Goal: Communication & Community: Share content

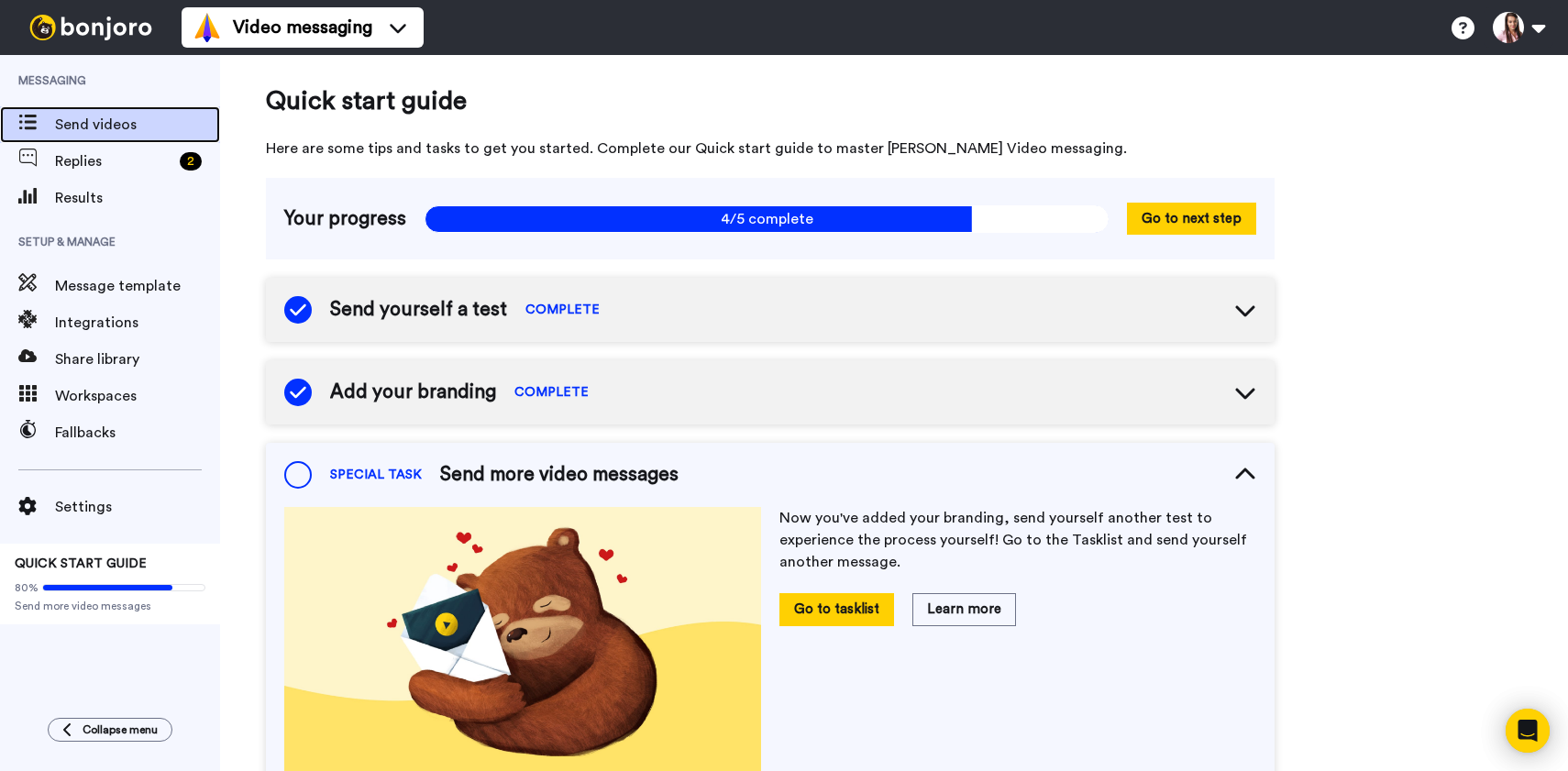
click at [136, 127] on span "Send videos" at bounding box center [138, 124] width 165 height 22
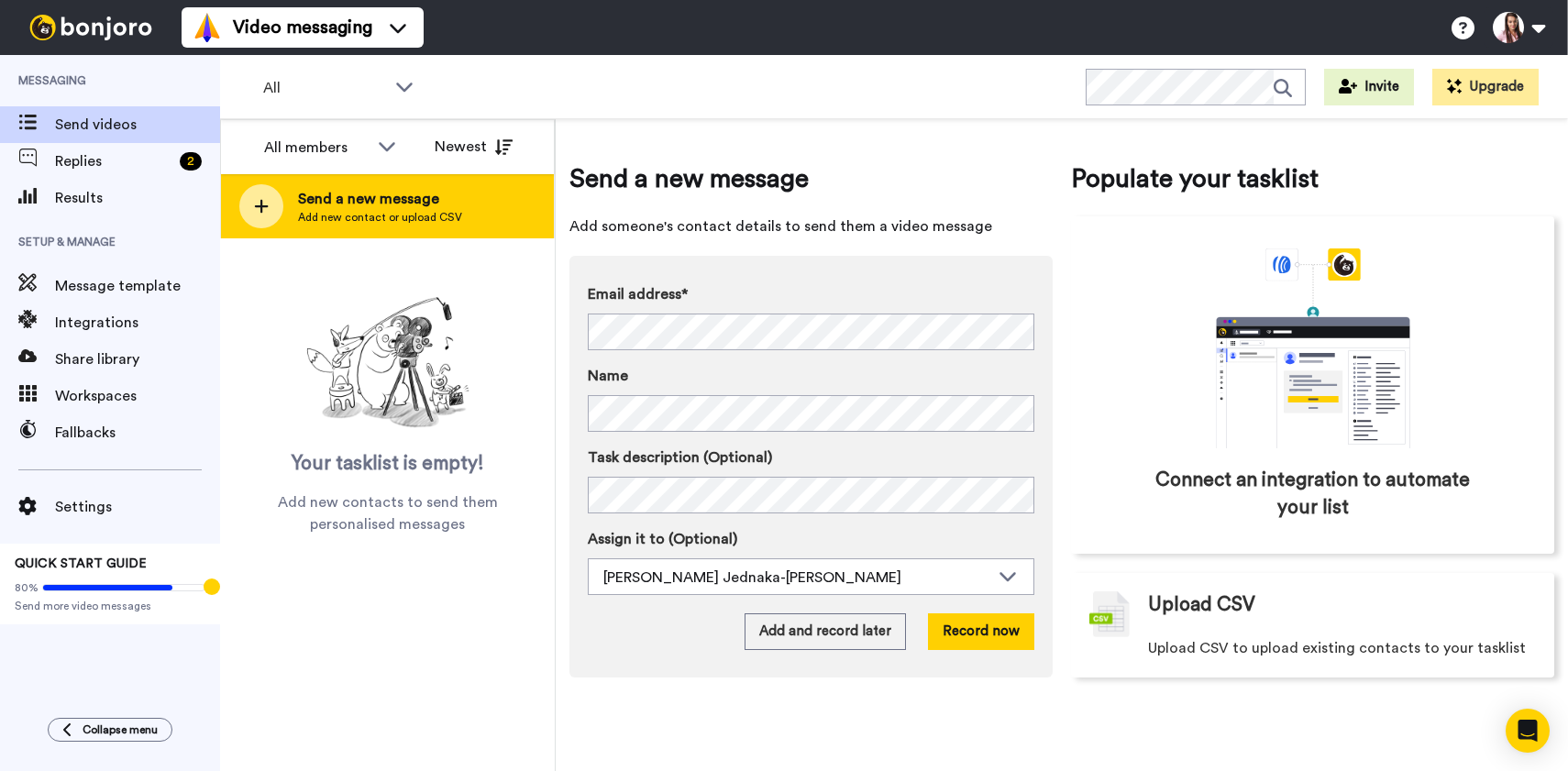
click at [449, 200] on span "Send a new message" at bounding box center [379, 199] width 164 height 22
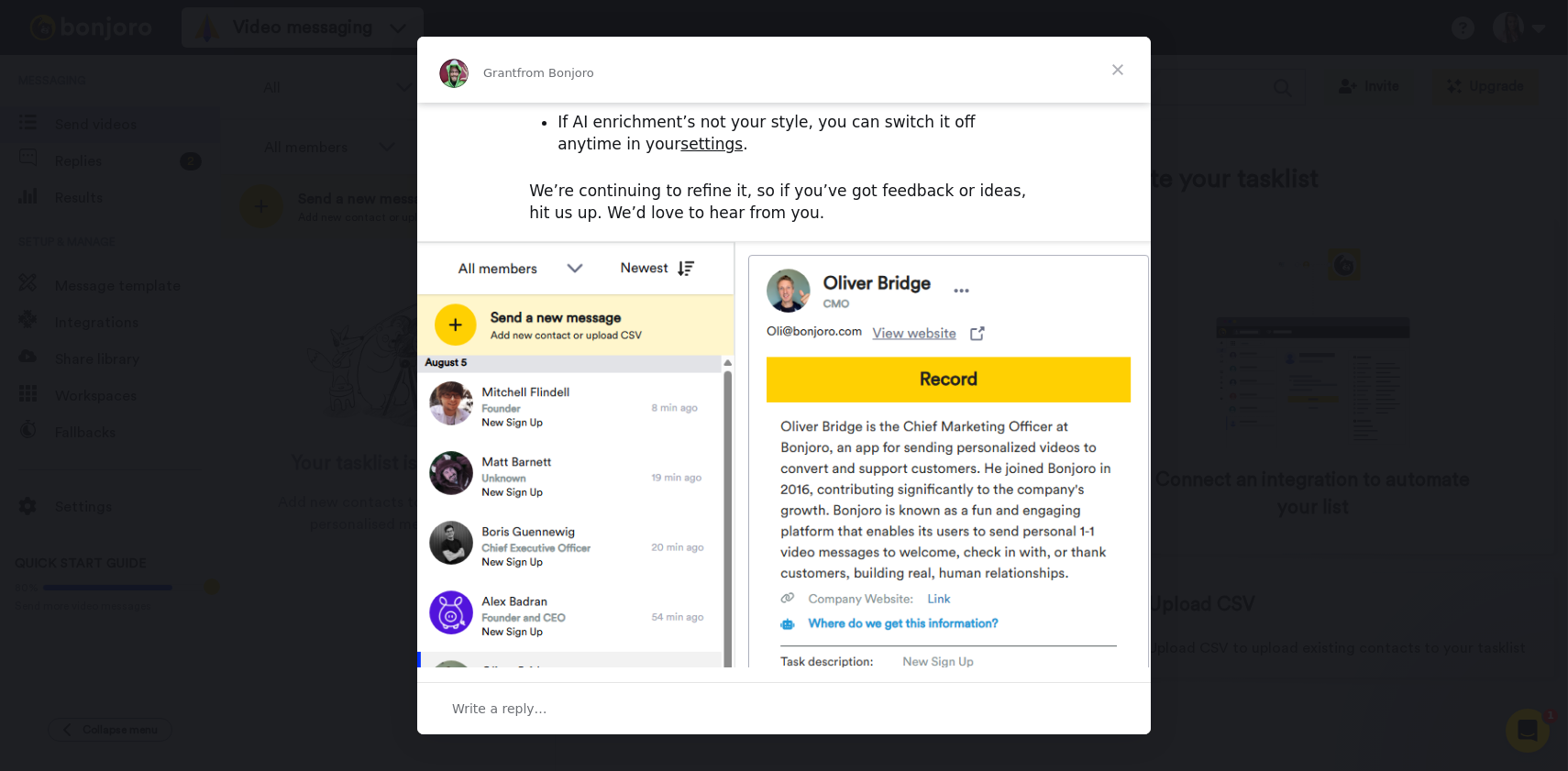
scroll to position [543, 0]
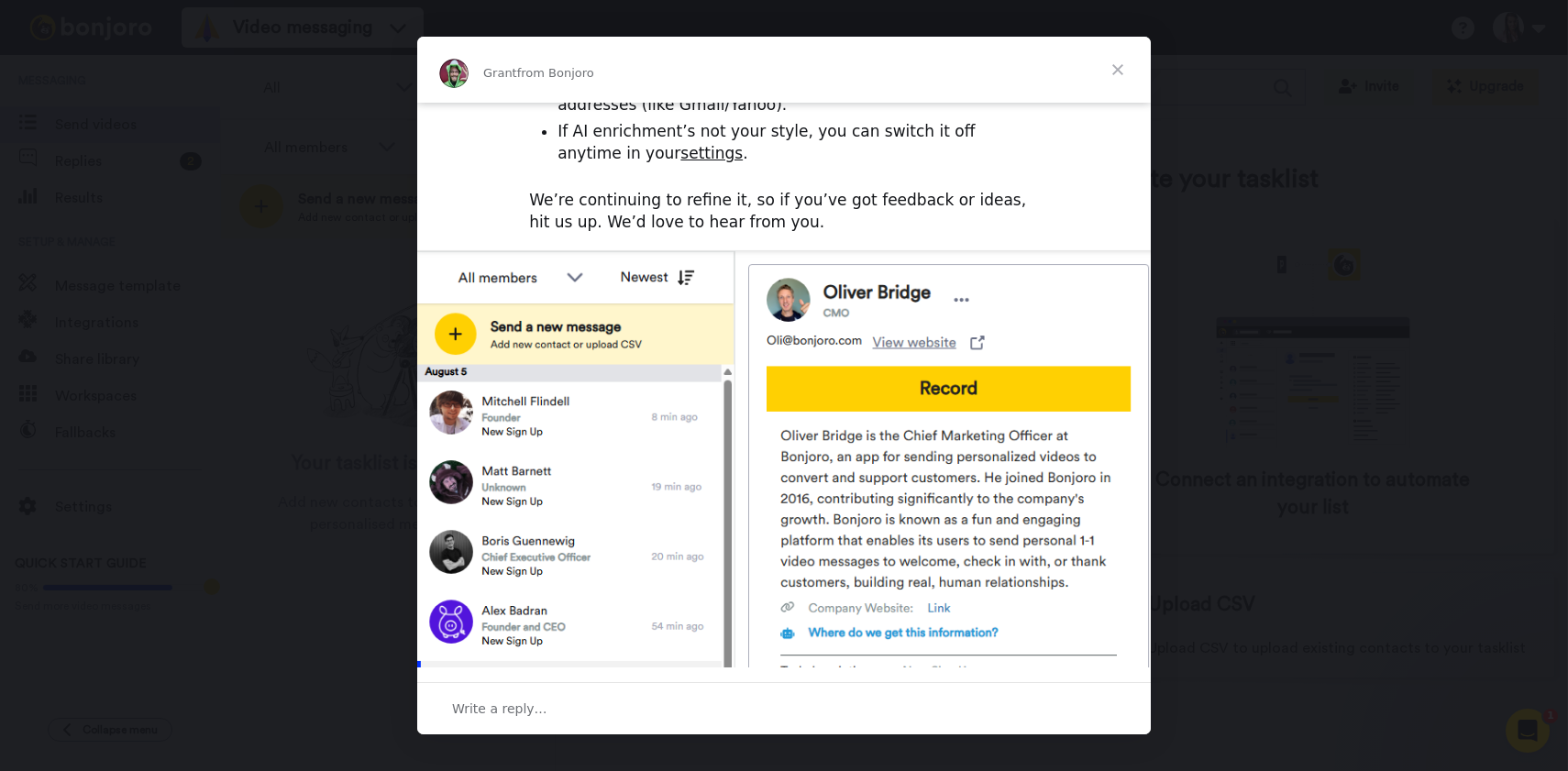
click at [1113, 64] on span "Close" at bounding box center [1117, 70] width 66 height 66
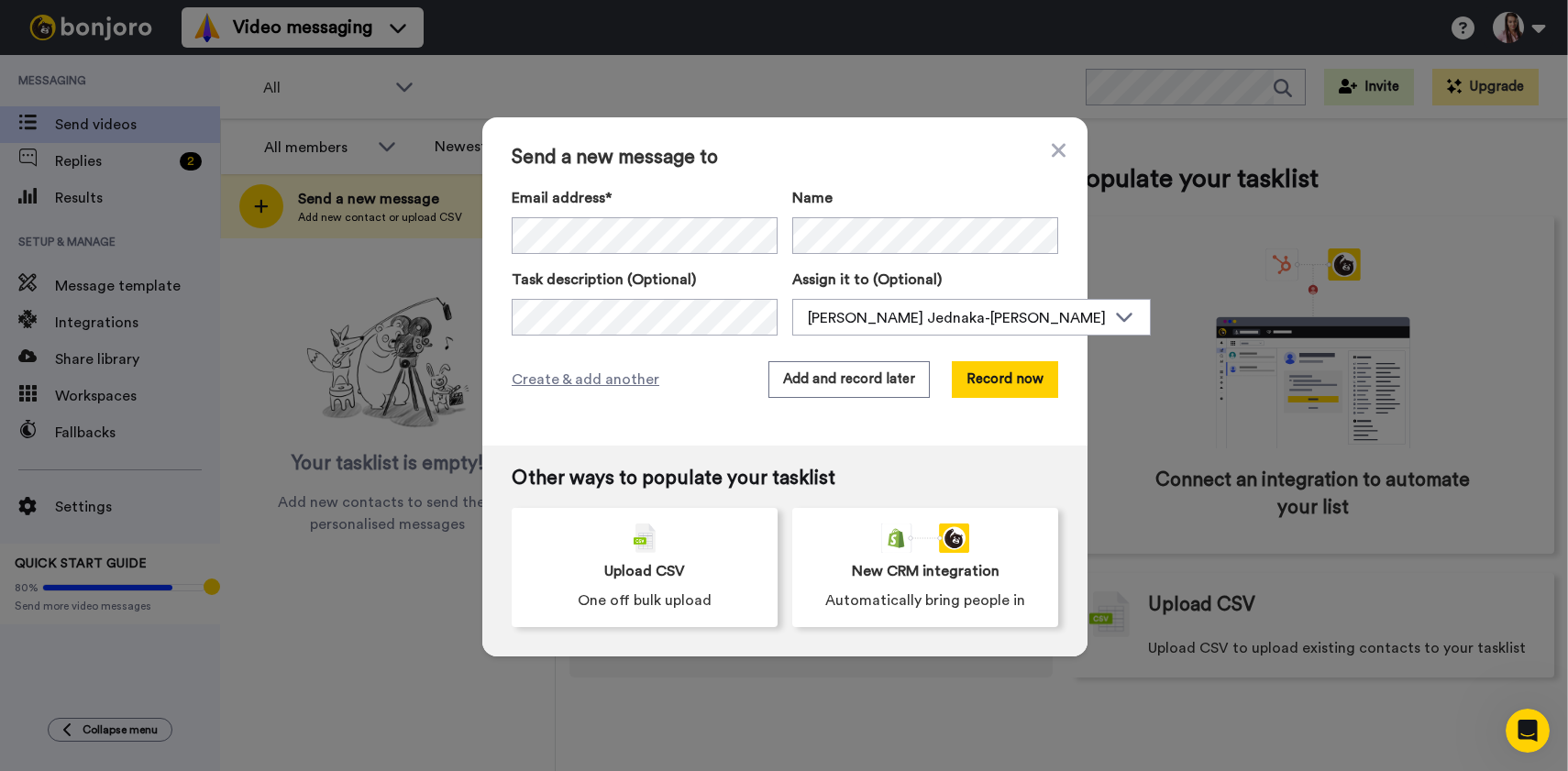
click at [708, 401] on div "Send a new message to Email address* No search result for ‘ kamil@edrone.me ’ N…" at bounding box center [785, 281] width 605 height 328
click at [1011, 386] on button "Record now" at bounding box center [1005, 380] width 107 height 37
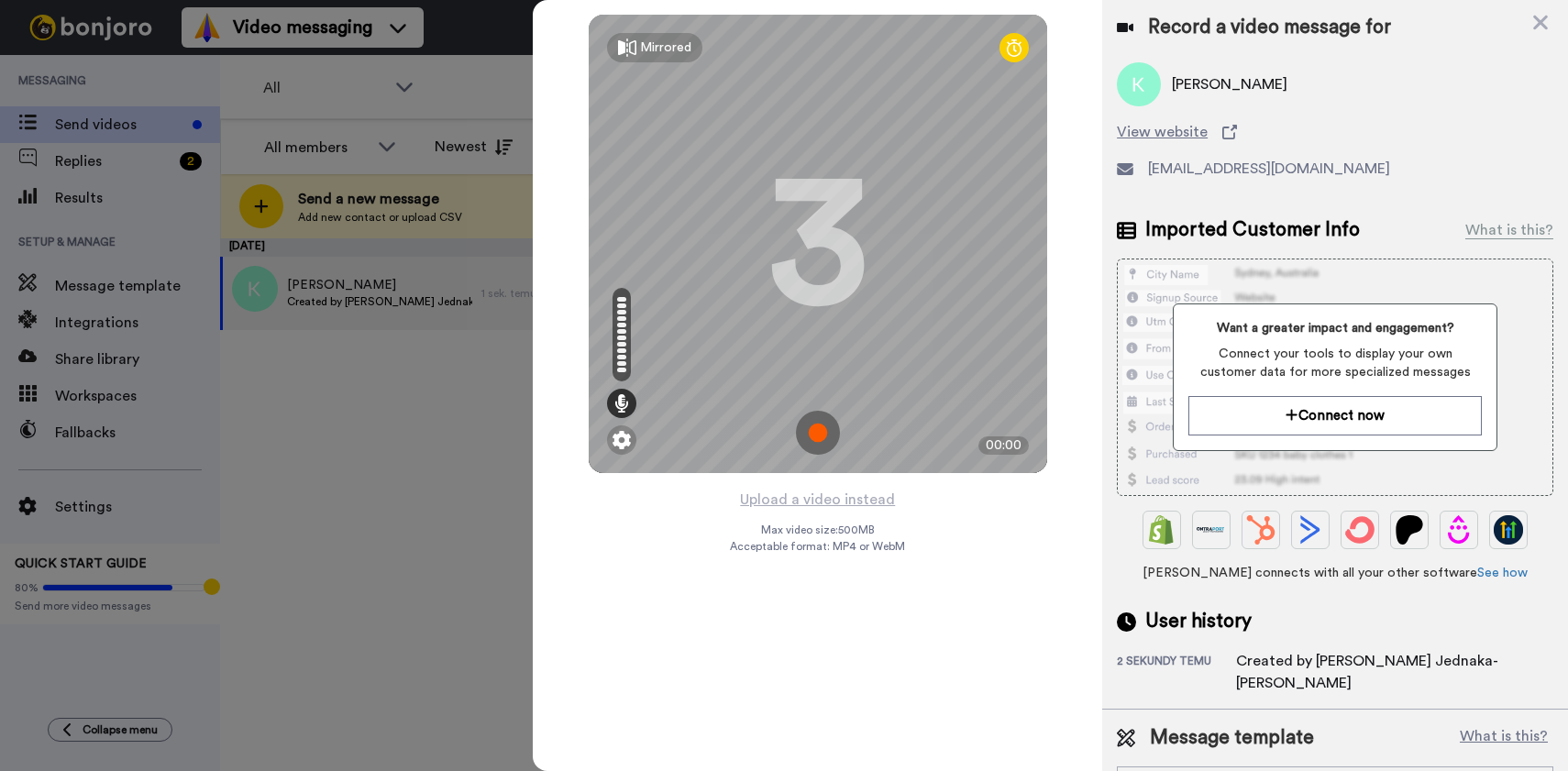
click at [811, 429] on img at bounding box center [817, 432] width 44 height 44
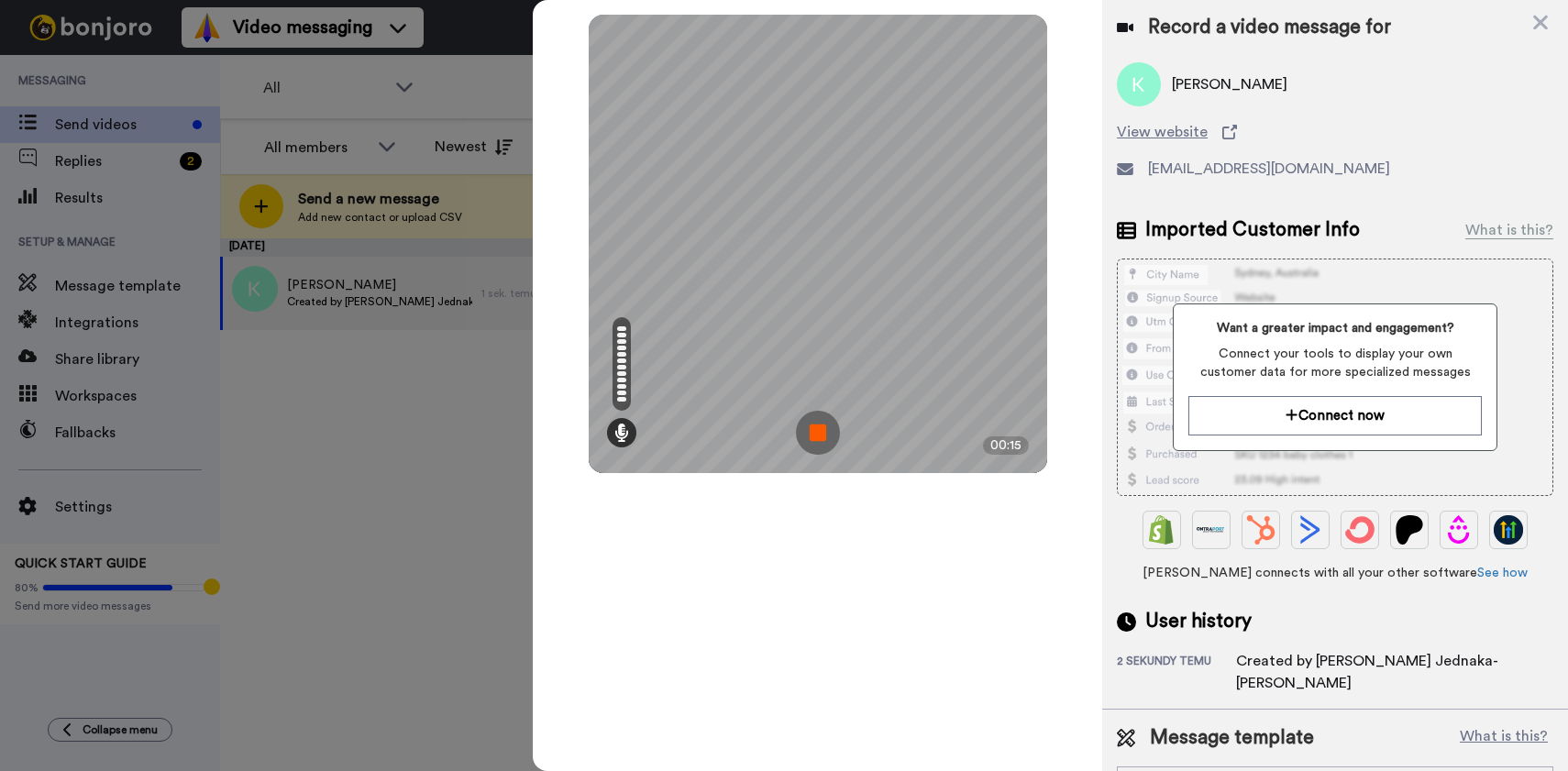
click at [823, 434] on img at bounding box center [817, 432] width 44 height 44
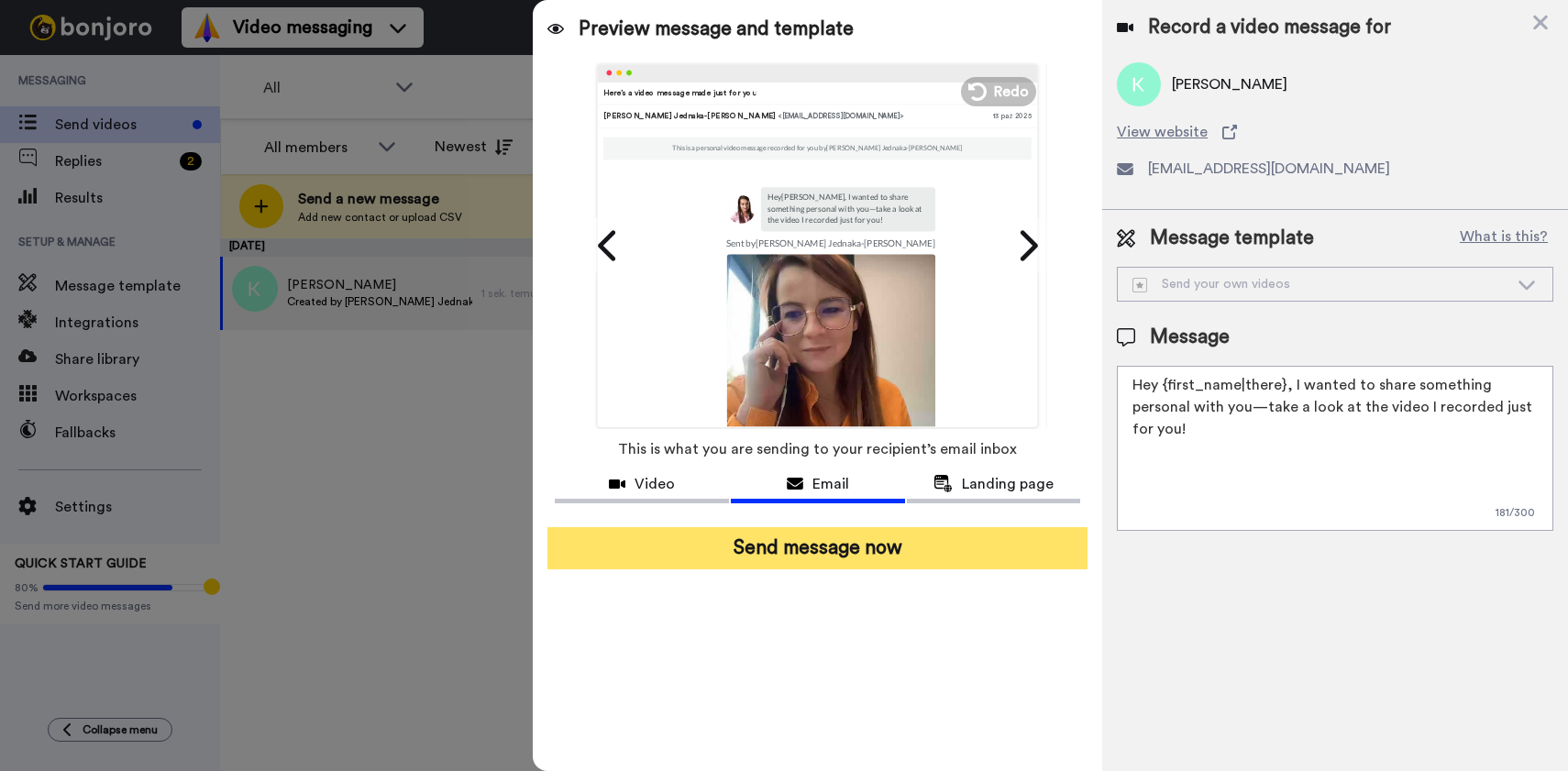
click at [885, 545] on button "Send message now" at bounding box center [817, 548] width 540 height 43
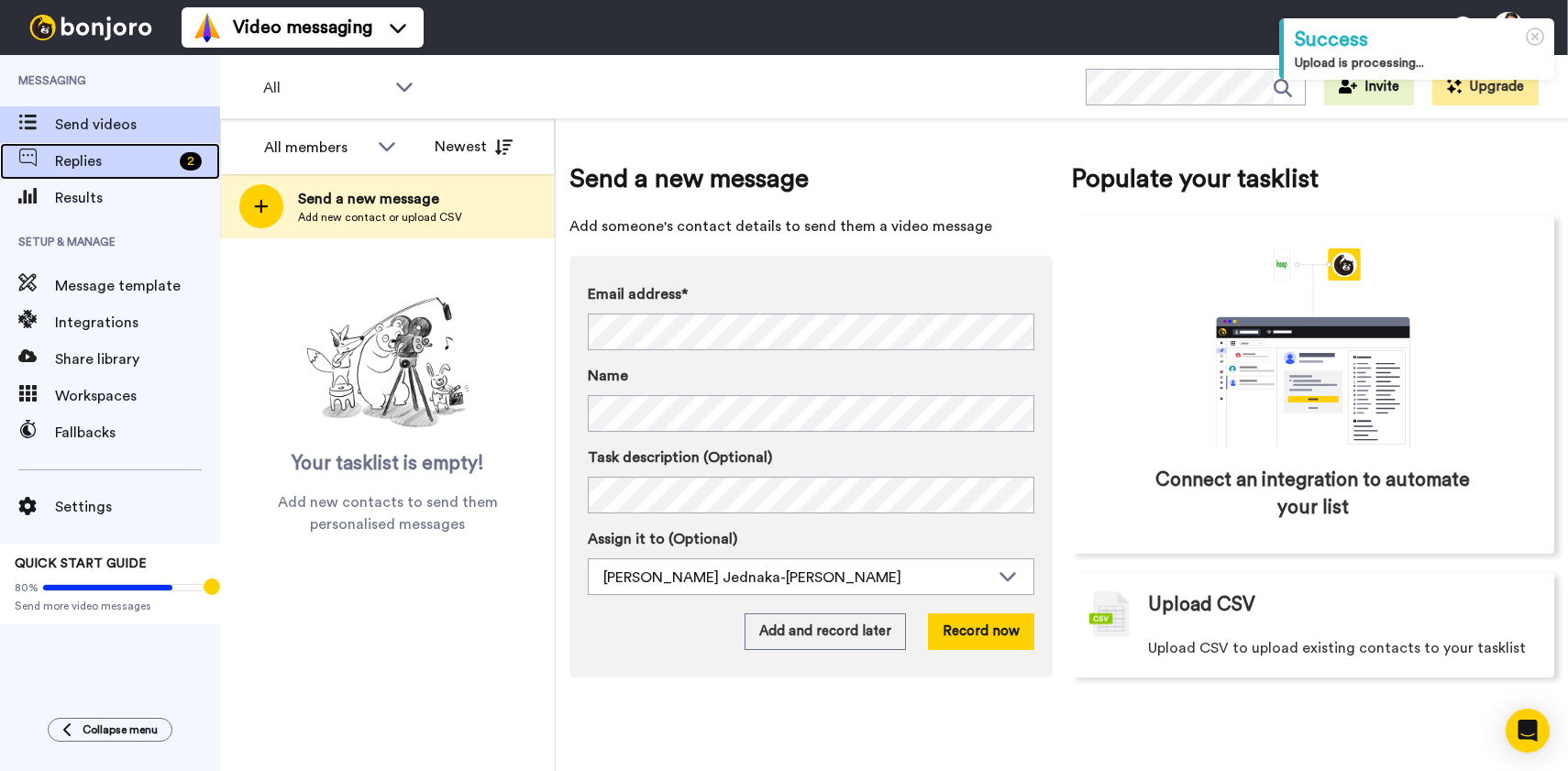
click at [115, 165] on span "Replies" at bounding box center [113, 161] width 117 height 22
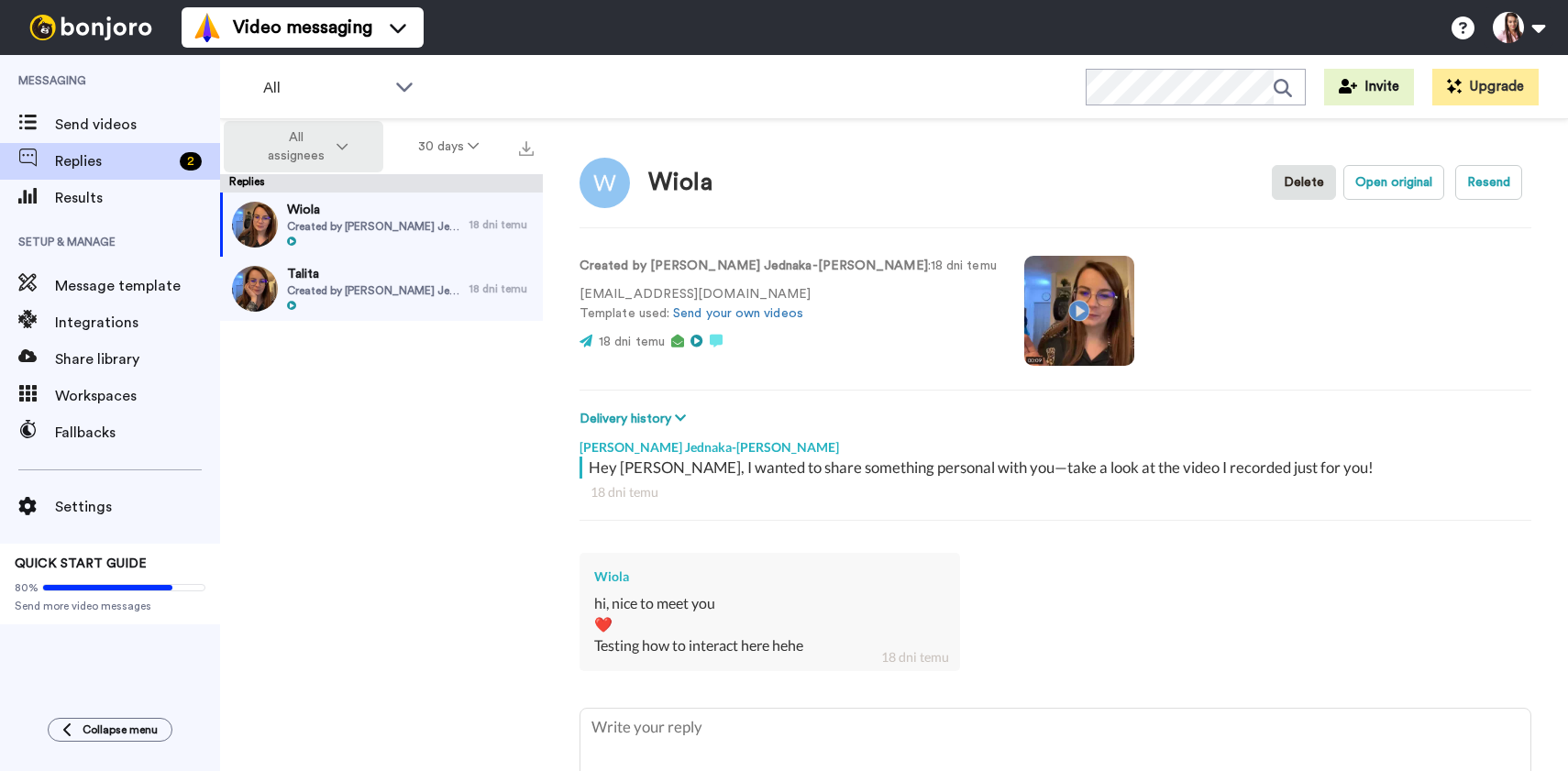
click at [328, 139] on span "All assignees" at bounding box center [296, 146] width 75 height 37
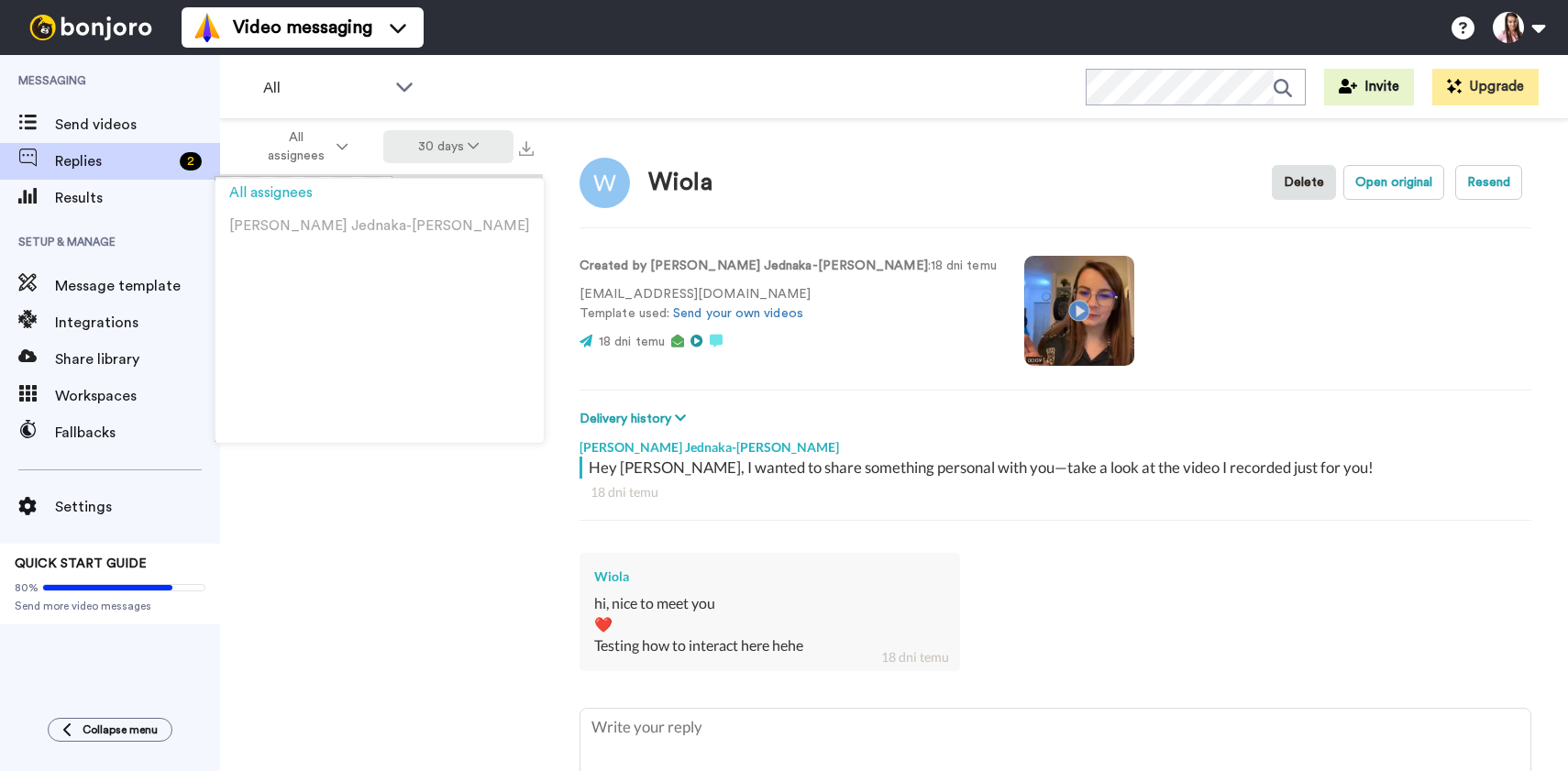
click at [431, 146] on button "30 days" at bounding box center [448, 146] width 131 height 33
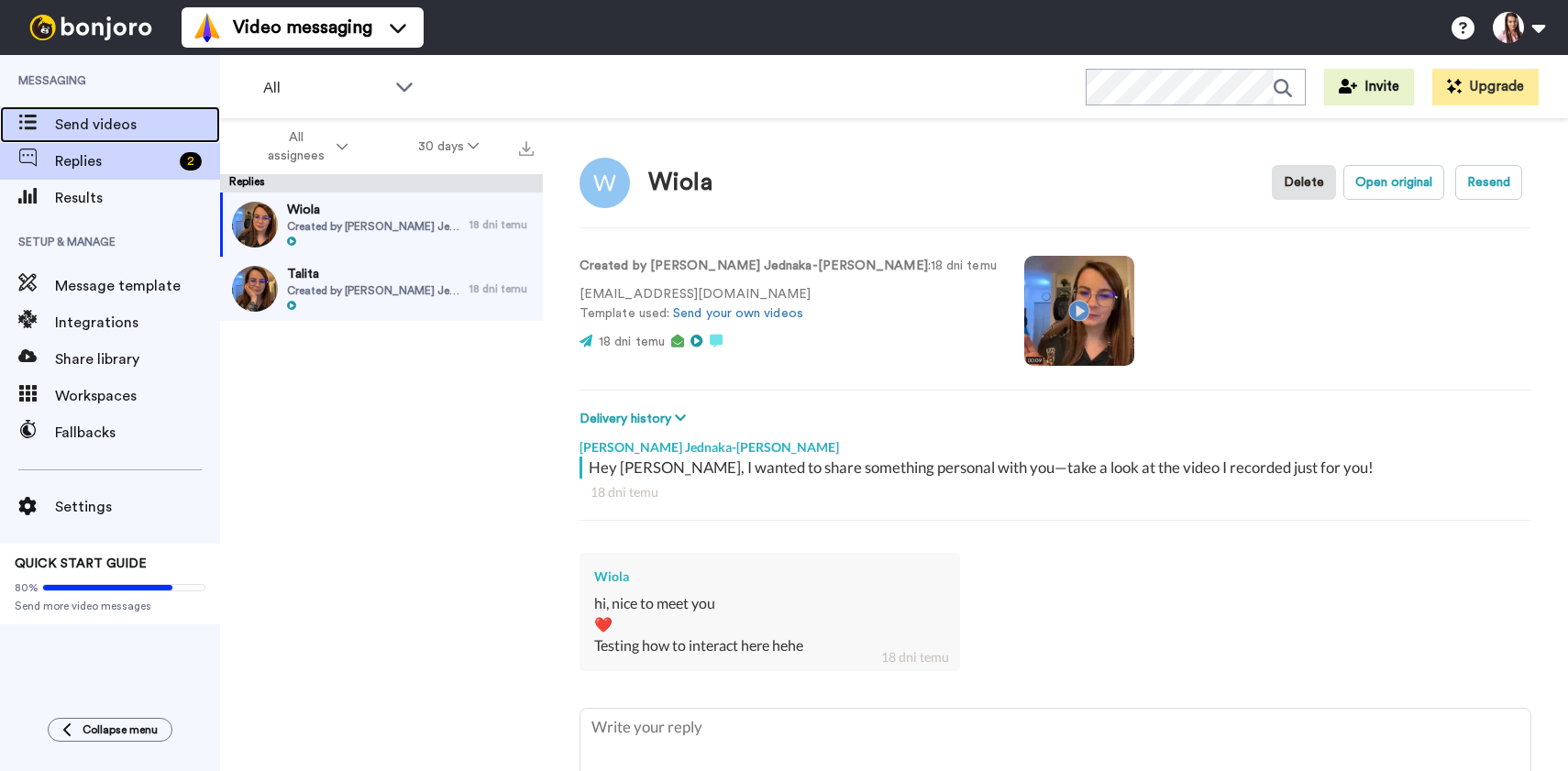
click at [71, 130] on span "Send videos" at bounding box center [138, 124] width 165 height 22
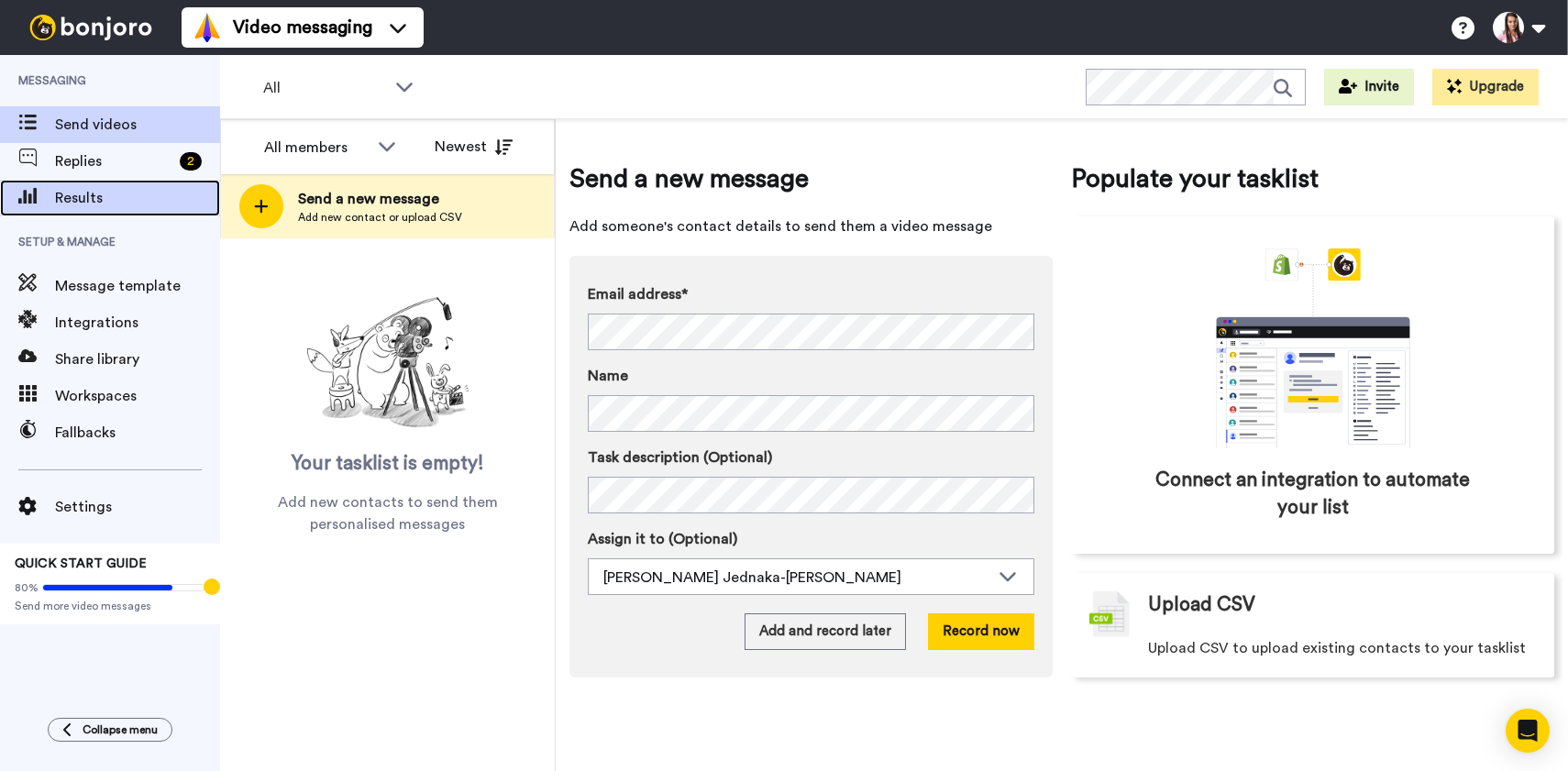
click at [96, 189] on span "Results" at bounding box center [138, 198] width 165 height 22
